Goal: Task Accomplishment & Management: Manage account settings

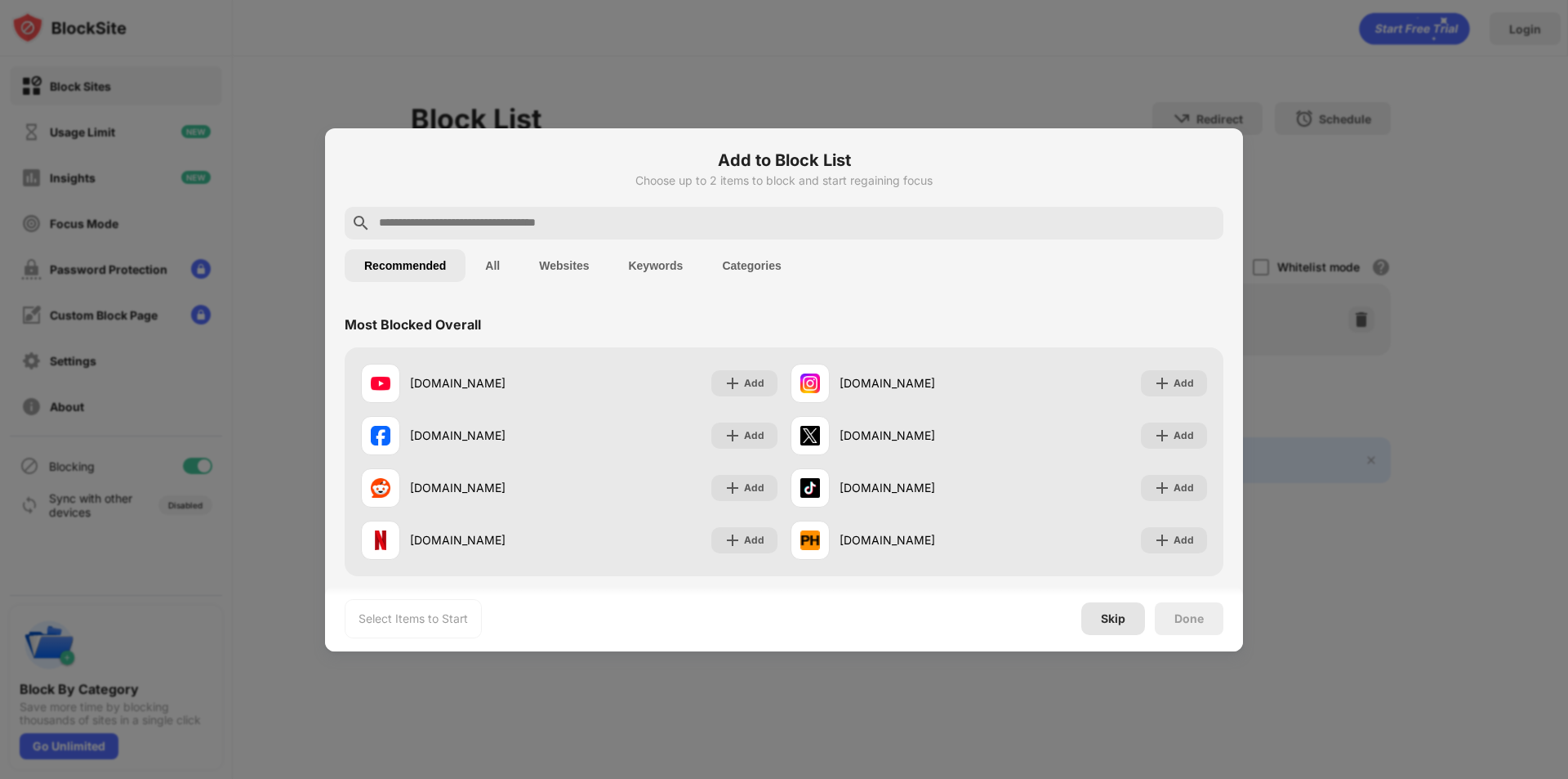
click at [1116, 612] on div "Skip" at bounding box center [1112, 619] width 24 height 13
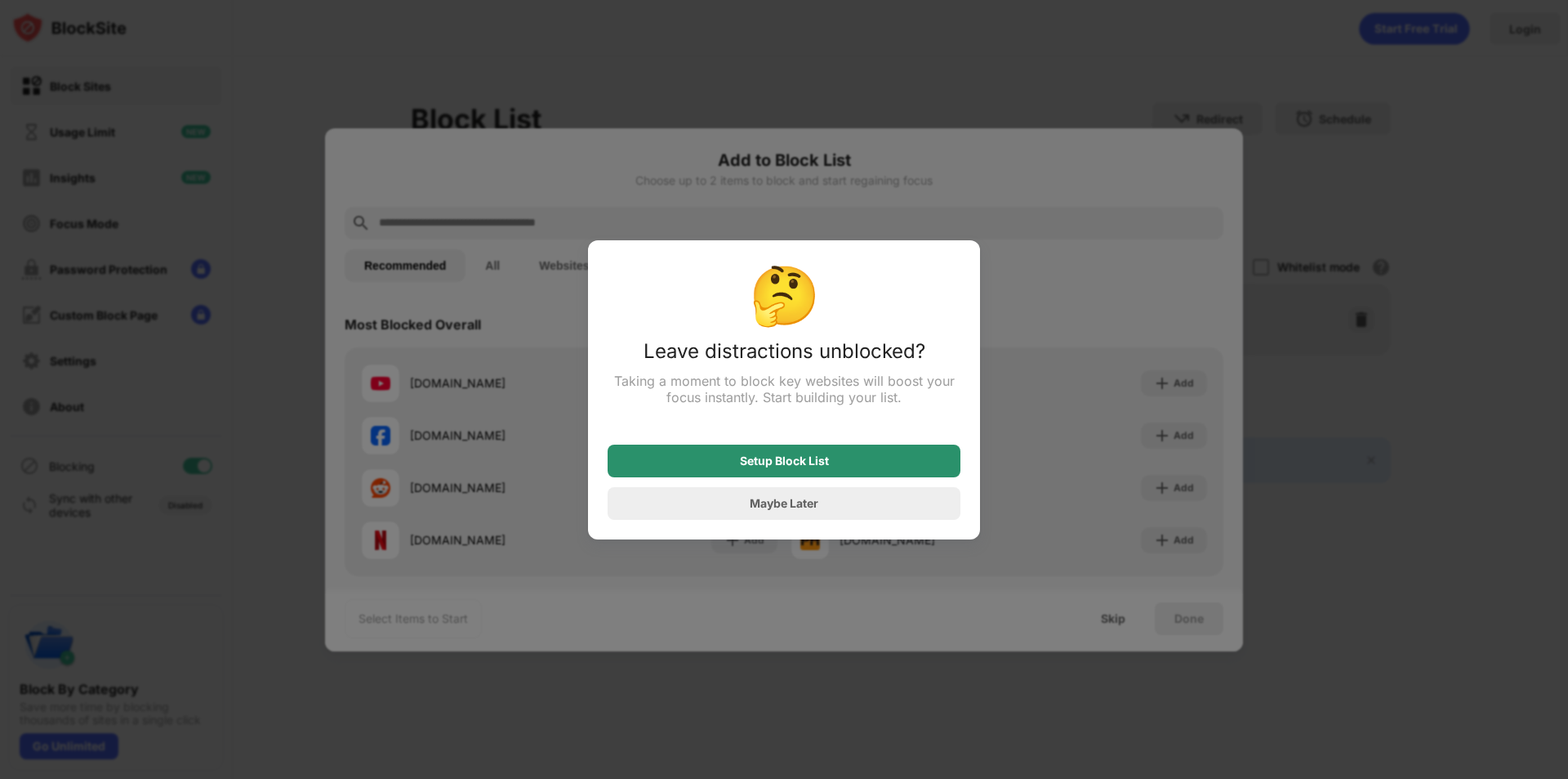
click at [848, 468] on div "Setup Block List" at bounding box center [784, 461] width 353 height 33
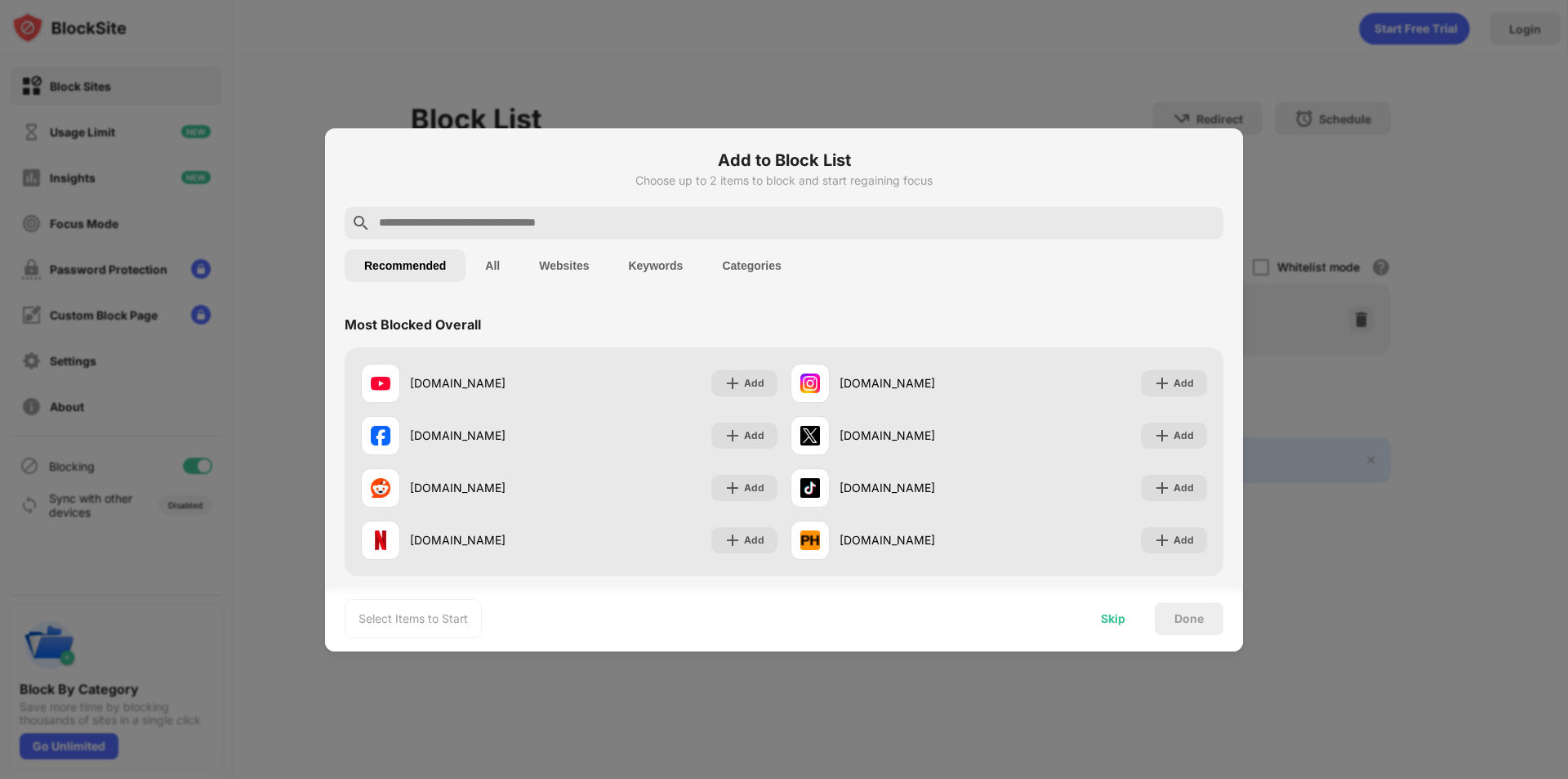
click at [1119, 618] on div "Skip" at bounding box center [1112, 619] width 24 height 13
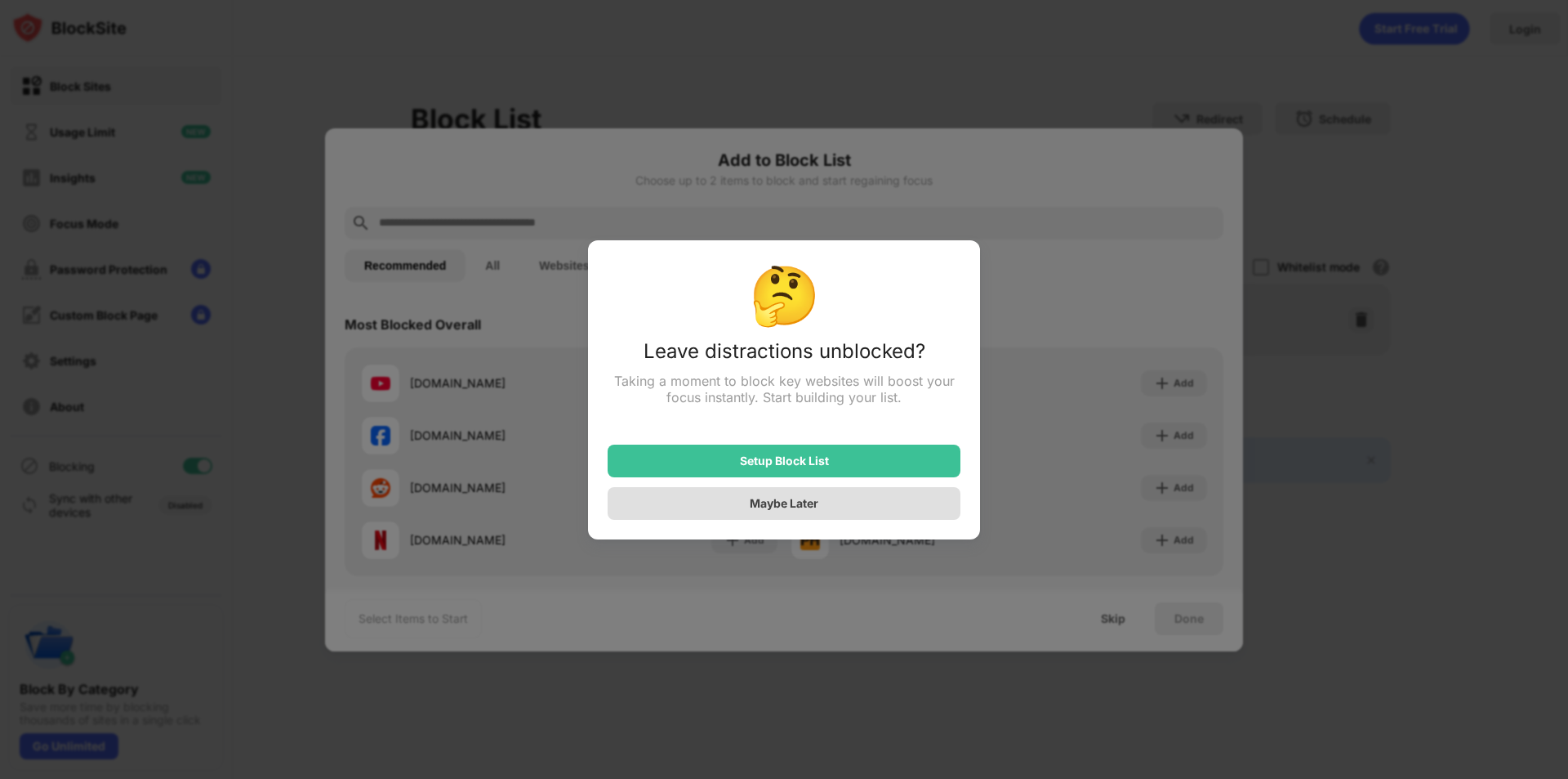
click at [783, 504] on div "Maybe Later" at bounding box center [784, 502] width 68 height 13
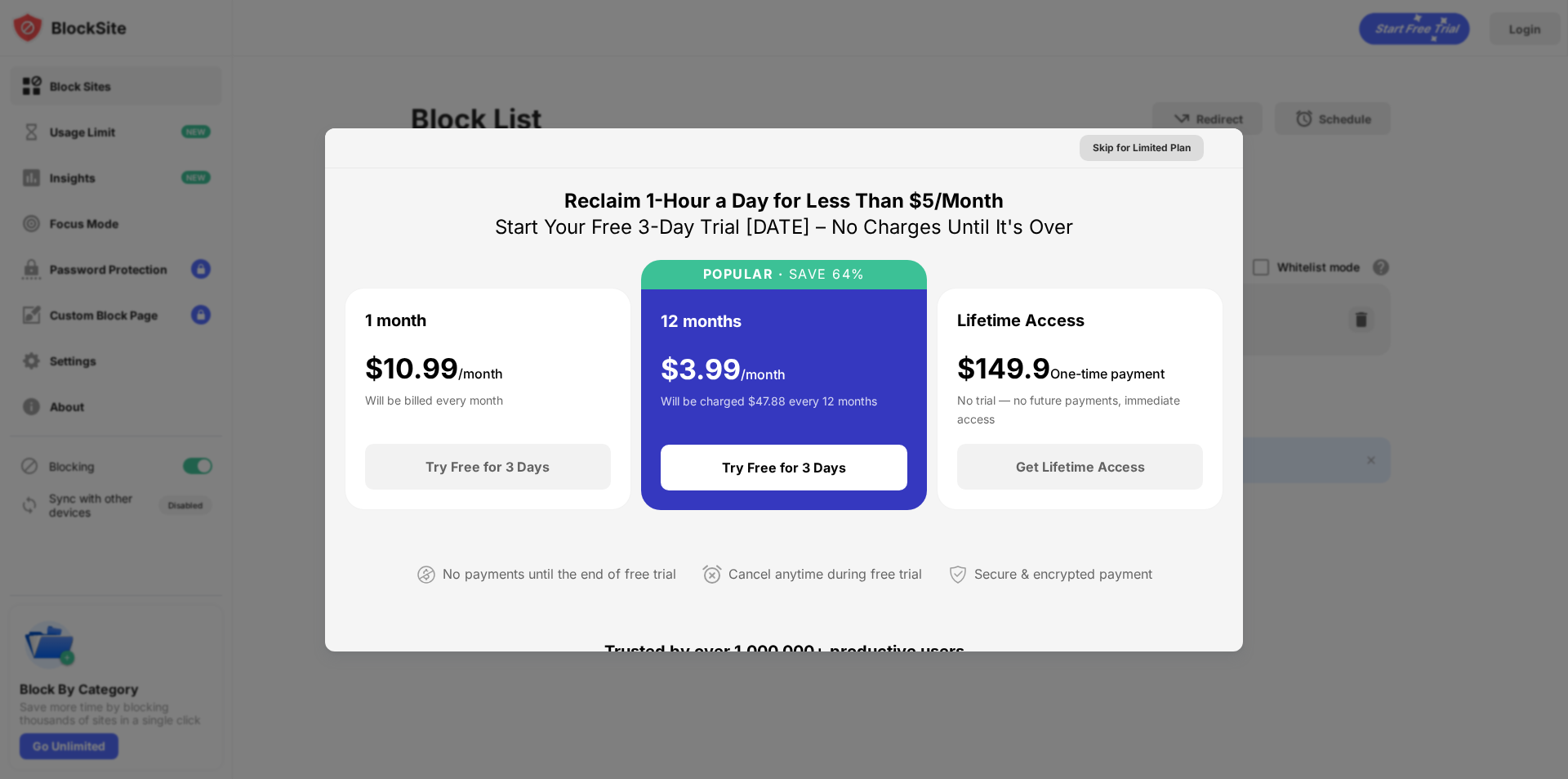
click at [1130, 148] on div "Skip for Limited Plan" at bounding box center [1142, 148] width 98 height 16
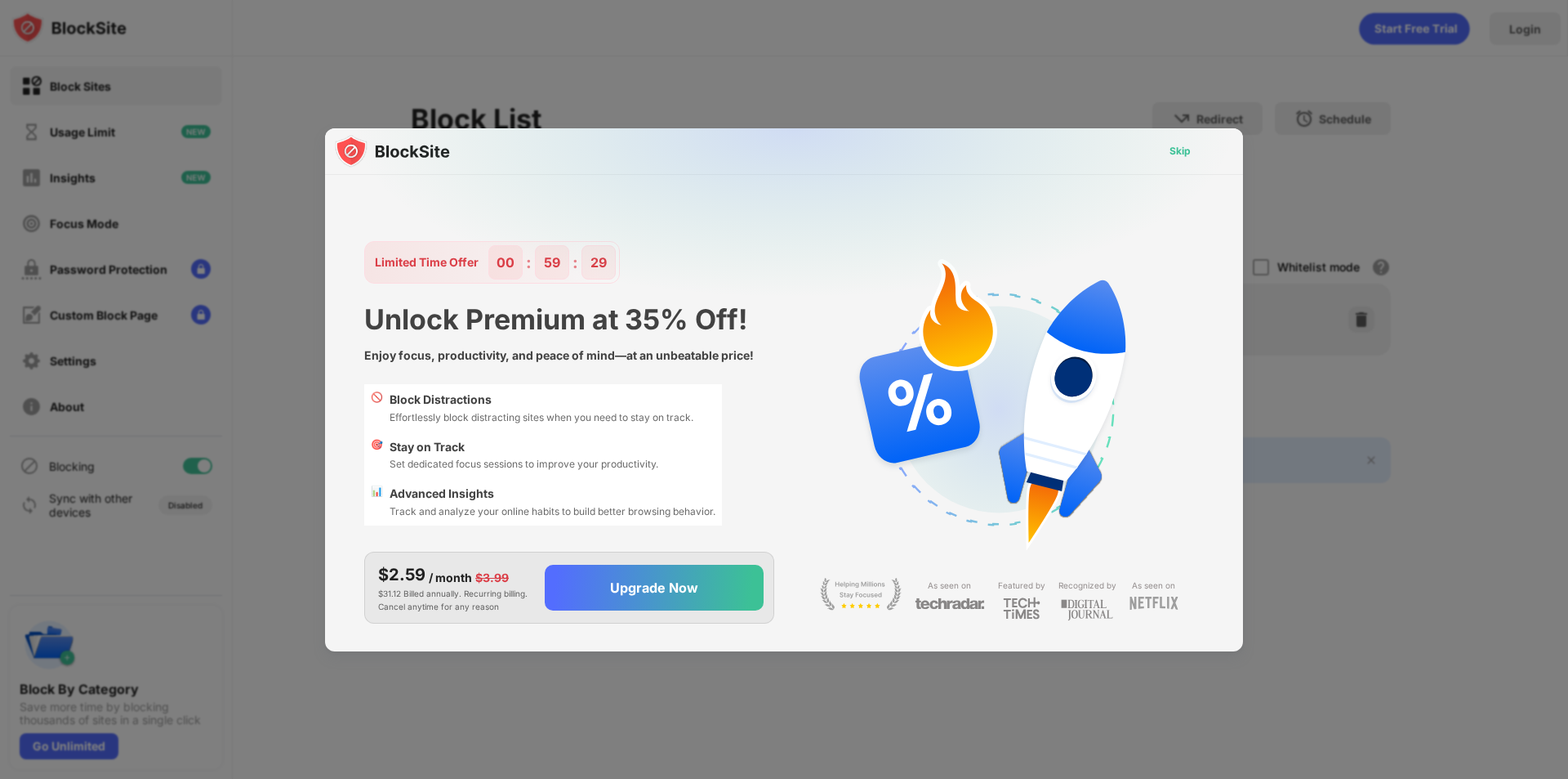
click at [1175, 146] on div "Skip" at bounding box center [1181, 150] width 21 height 16
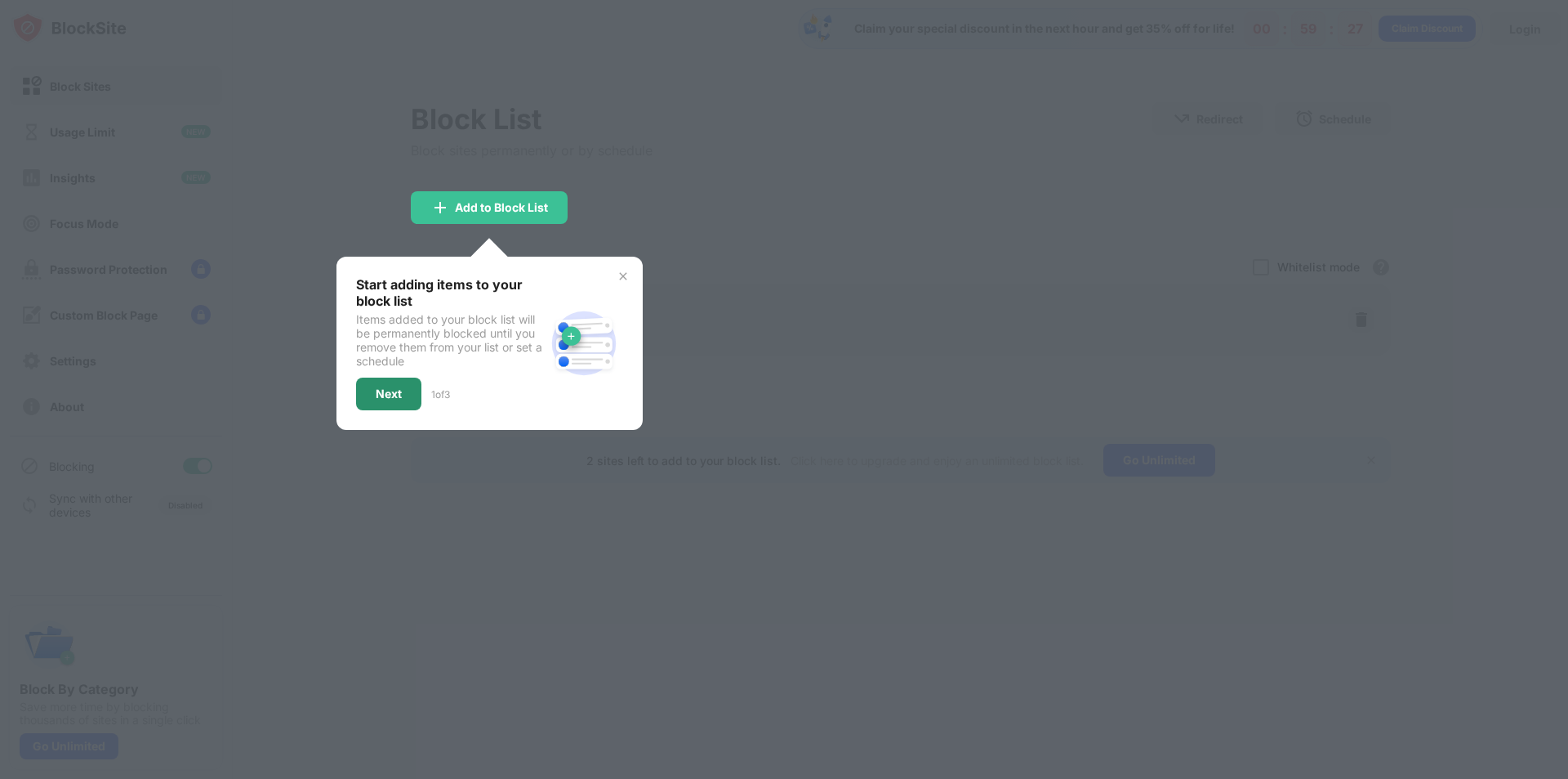
click at [398, 388] on div "Next" at bounding box center [388, 394] width 26 height 13
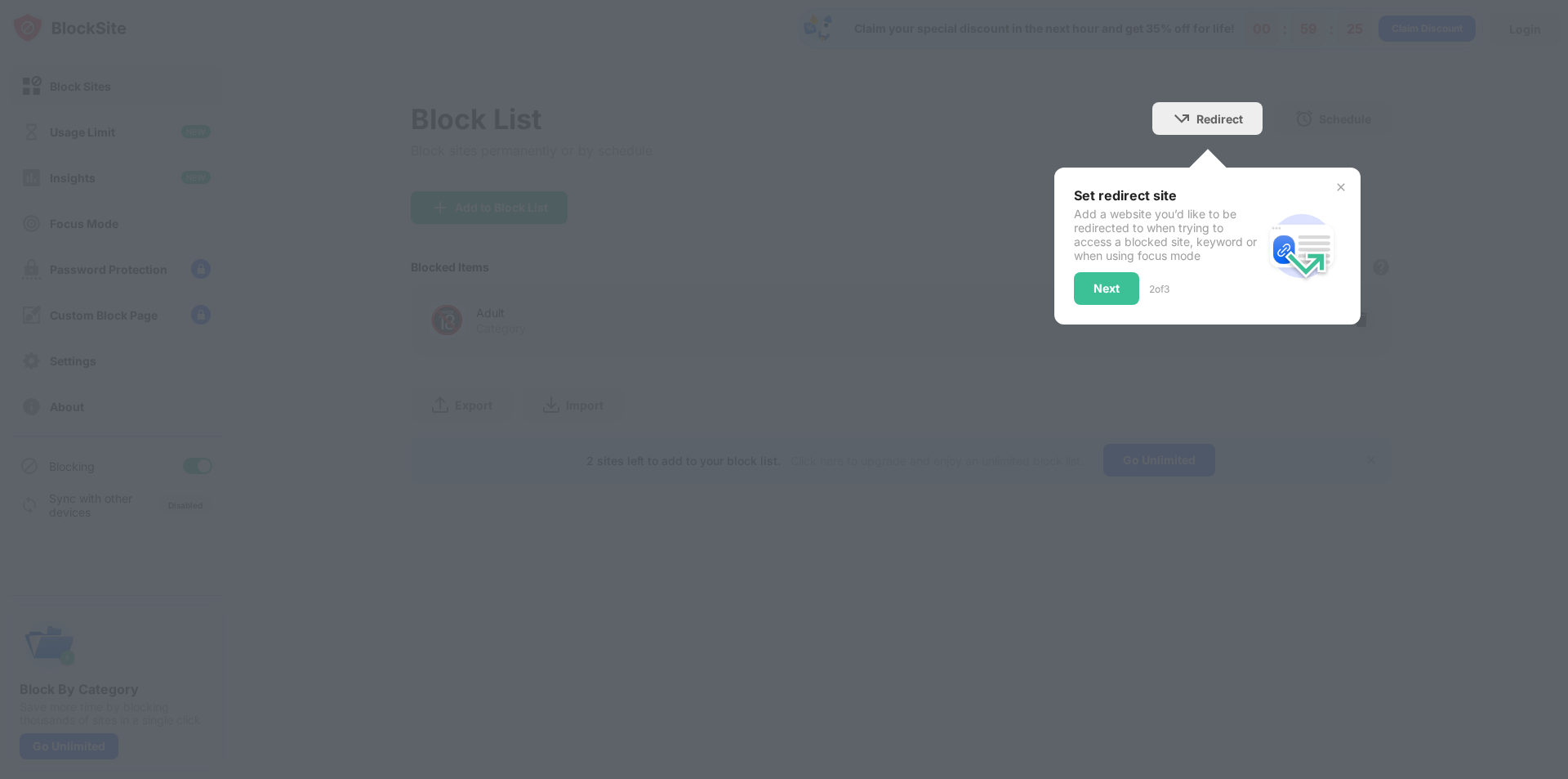
click at [1340, 189] on img at bounding box center [1342, 187] width 13 height 13
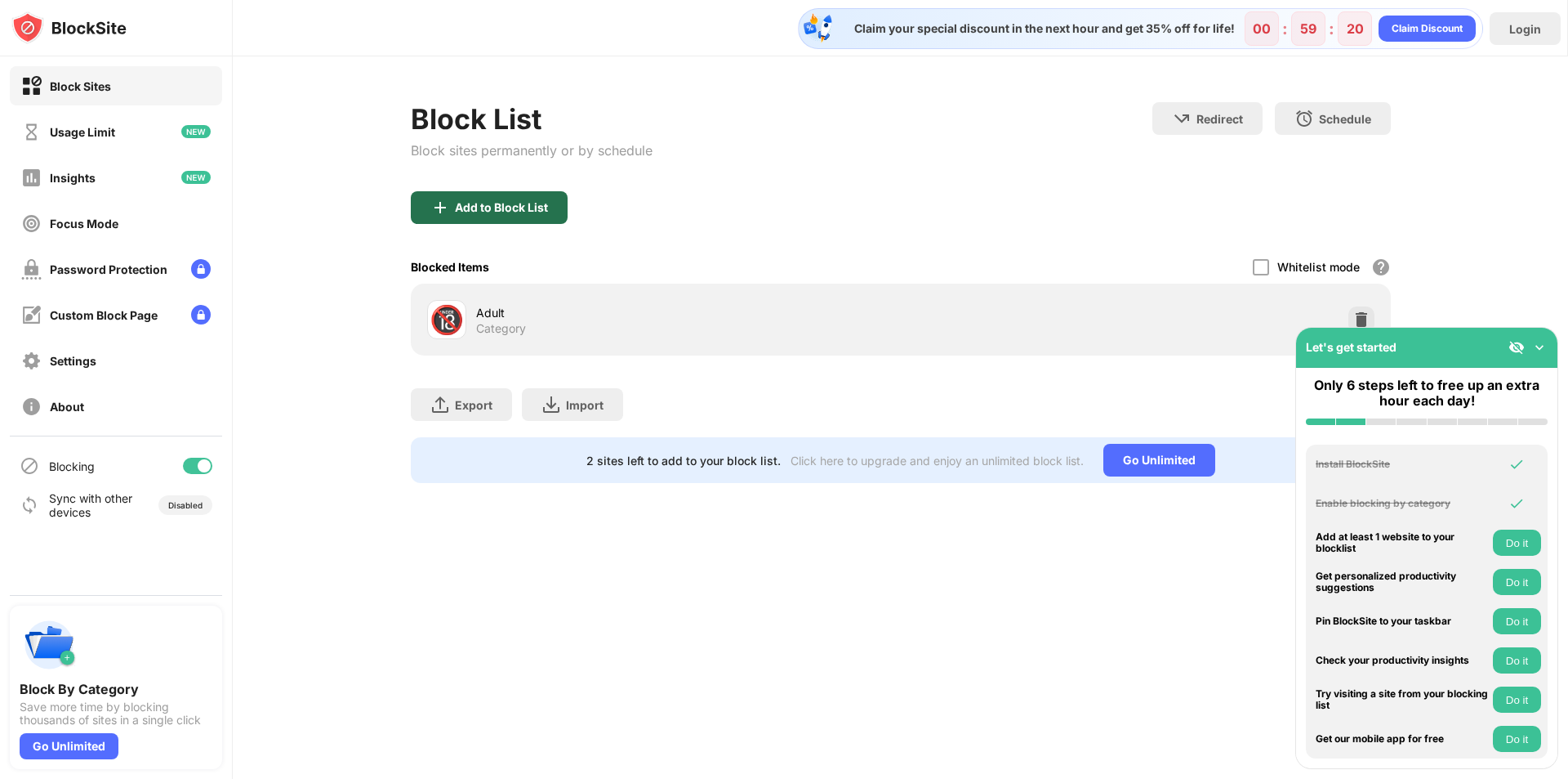
click at [514, 201] on div "Add to Block List" at bounding box center [501, 207] width 93 height 13
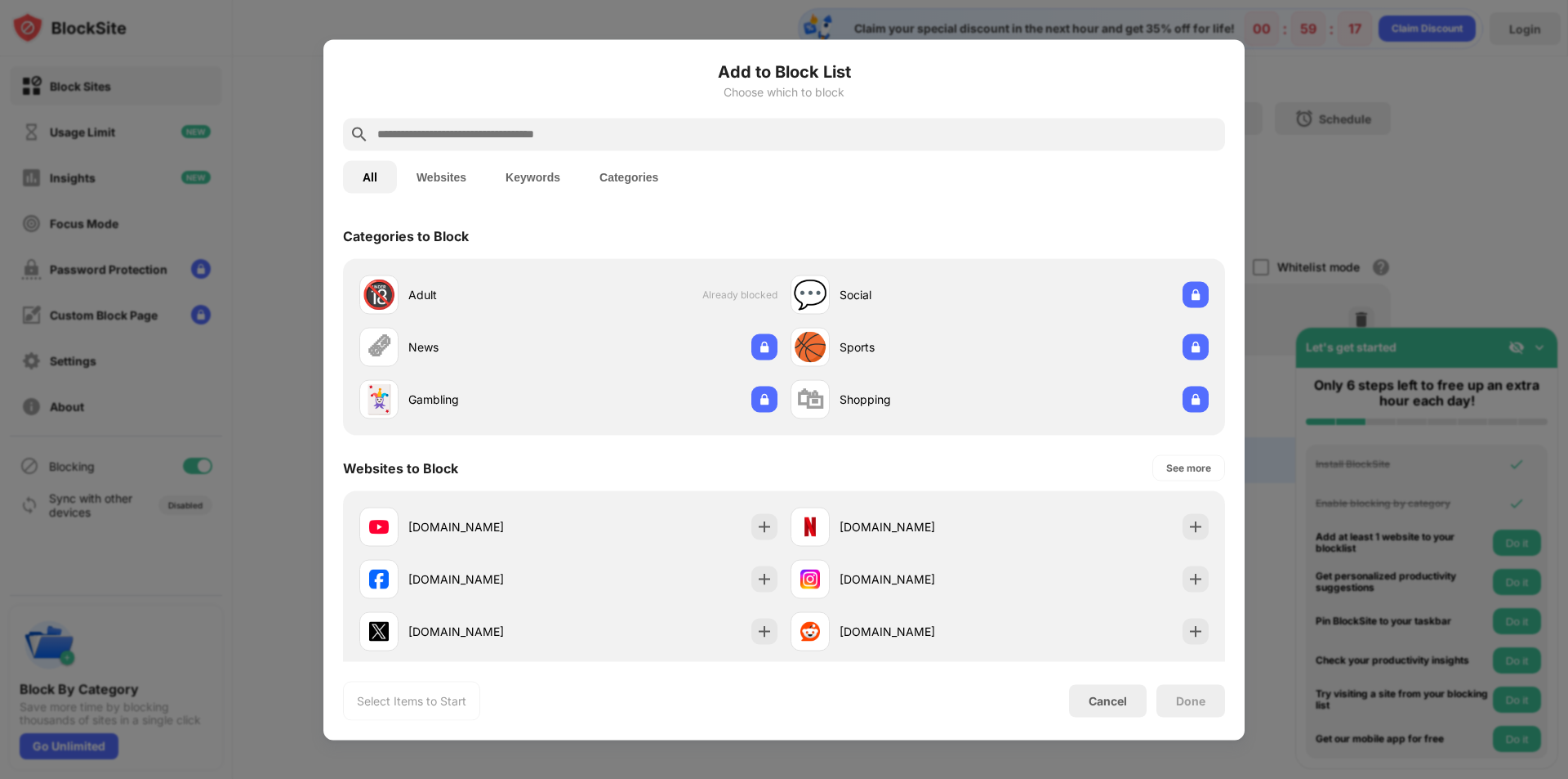
click at [414, 175] on button "Websites" at bounding box center [441, 176] width 89 height 33
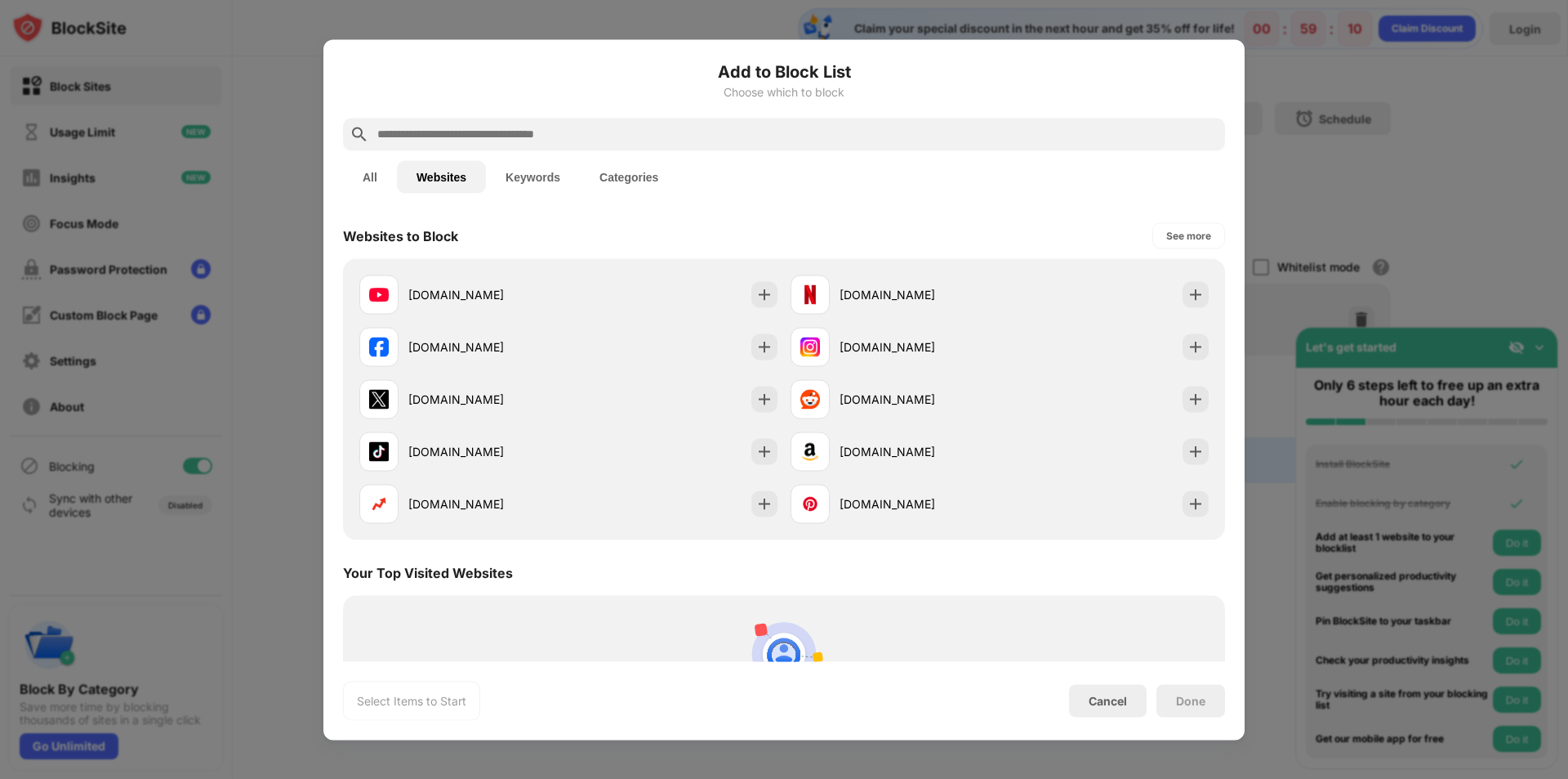
click at [548, 175] on button "Keywords" at bounding box center [532, 176] width 93 height 33
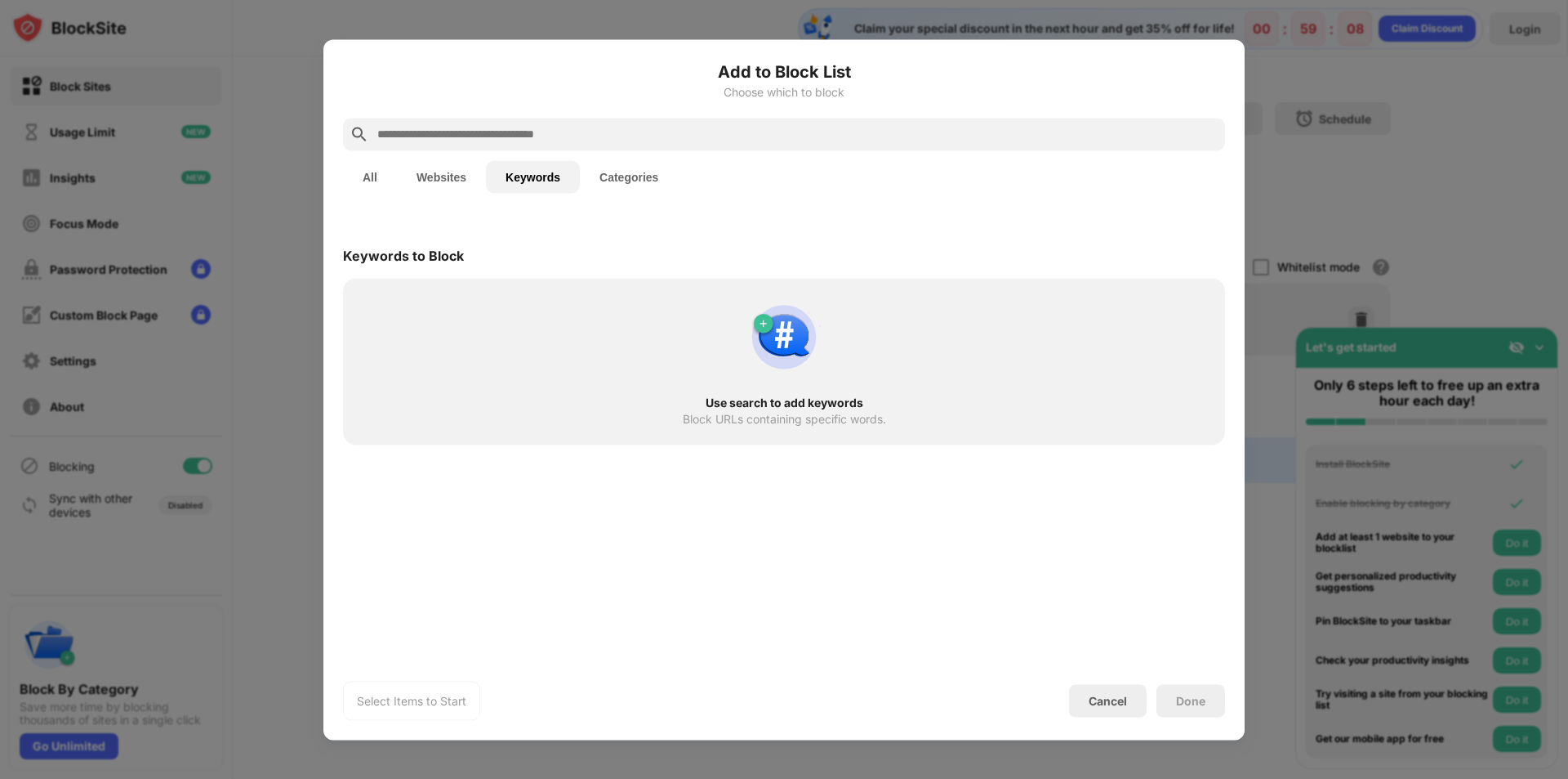
click at [793, 400] on div "Use search to add keywords" at bounding box center [784, 402] width 823 height 13
click at [609, 170] on button "Categories" at bounding box center [629, 176] width 98 height 33
